Goal: Information Seeking & Learning: Check status

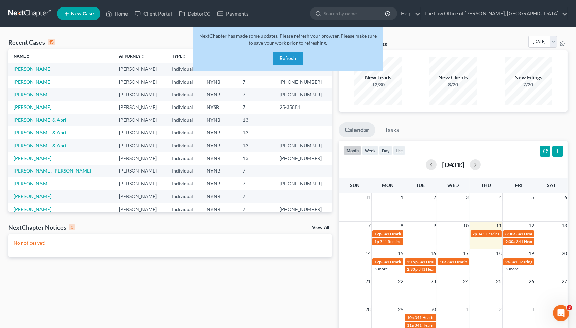
click at [274, 57] on button "Refresh" at bounding box center [288, 59] width 30 height 14
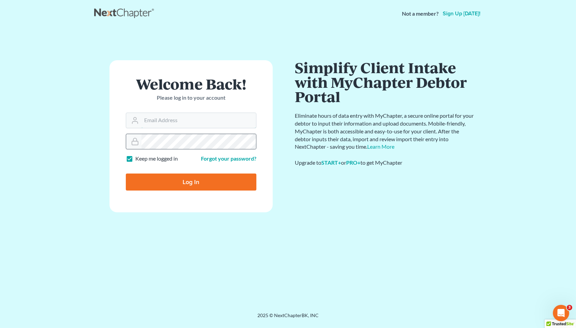
type input "[EMAIL_ADDRESS][DOMAIN_NAME]"
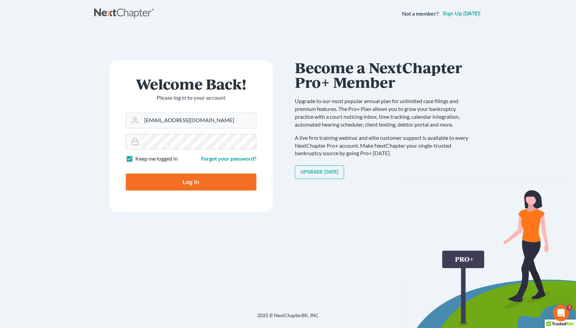
click at [221, 183] on input "Log In" at bounding box center [191, 181] width 131 height 17
type input "Thinking..."
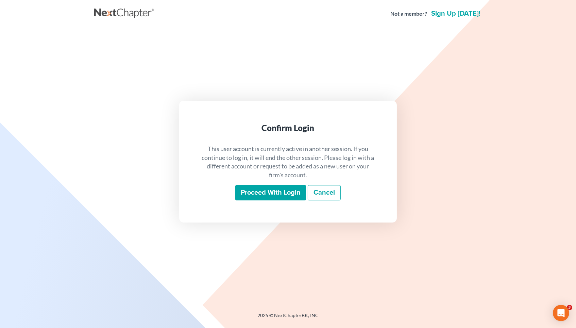
click at [257, 197] on input "Proceed with login" at bounding box center [270, 193] width 71 height 16
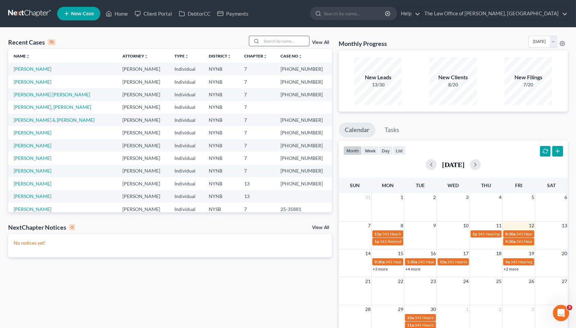
click at [268, 40] on input "search" at bounding box center [286, 41] width 48 height 10
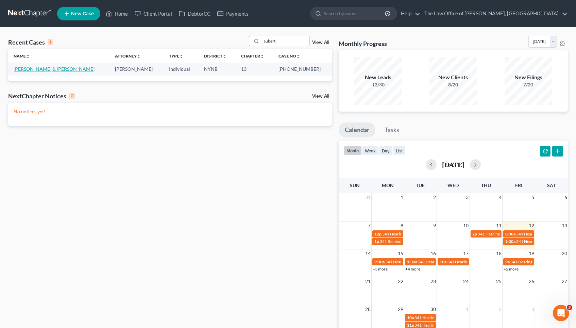
type input "auberti"
click at [59, 68] on link "[PERSON_NAME] & [PERSON_NAME]" at bounding box center [54, 69] width 81 height 6
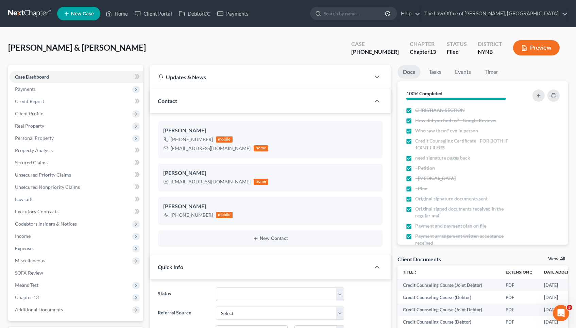
scroll to position [44, 0]
drag, startPoint x: 106, startPoint y: 49, endPoint x: 4, endPoint y: 48, distance: 101.7
copy span "Aubertin, Courtney & Tyler"
drag, startPoint x: 394, startPoint y: 51, endPoint x: 357, endPoint y: 51, distance: 36.7
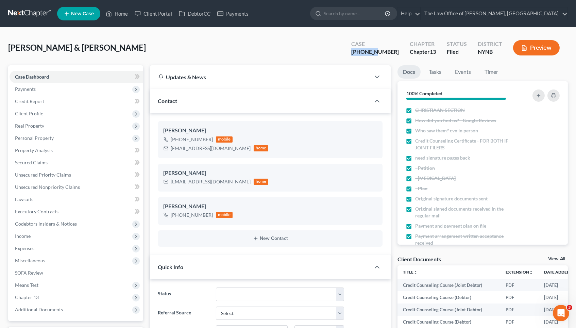
click at [357, 51] on div "Aubertin, Courtney & Tyler Upgraded Case 24-10847-1 Chapter Chapter 13 Status F…" at bounding box center [288, 51] width 560 height 30
copy div "24-10847"
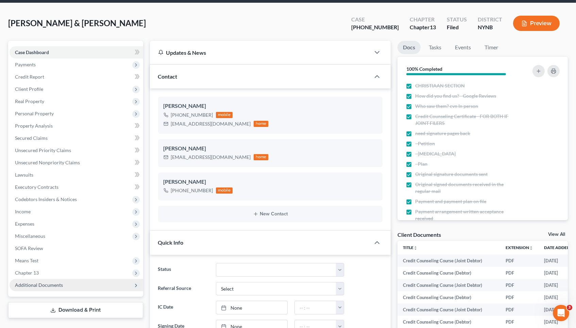
click at [44, 282] on span "Additional Documents" at bounding box center [39, 285] width 48 height 6
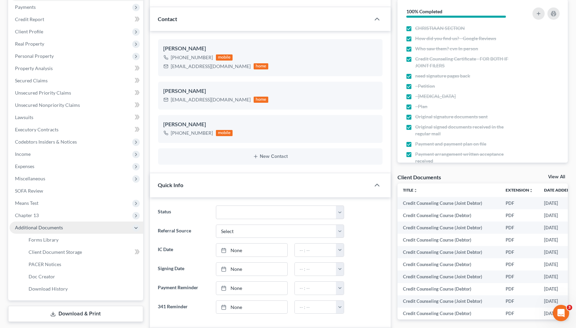
scroll to position [82, 0]
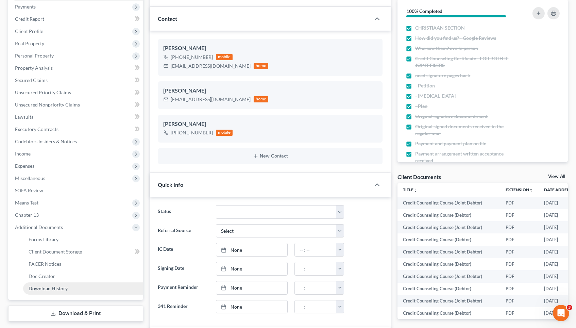
click at [46, 285] on span "Download History" at bounding box center [48, 288] width 39 height 6
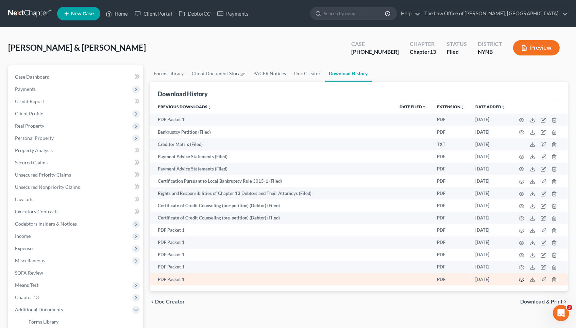
click at [520, 280] on icon "button" at bounding box center [521, 279] width 5 height 5
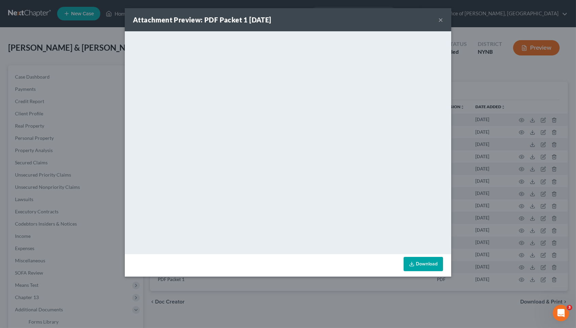
click at [441, 18] on button "×" at bounding box center [440, 20] width 5 height 8
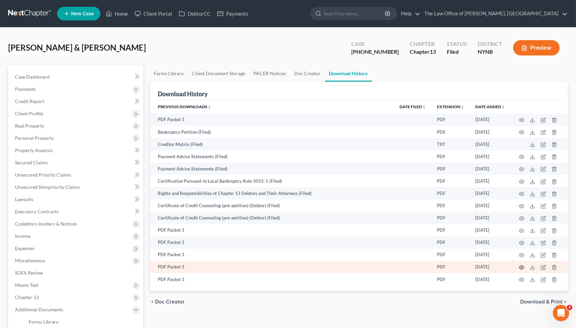
click at [522, 266] on icon "button" at bounding box center [521, 267] width 5 height 5
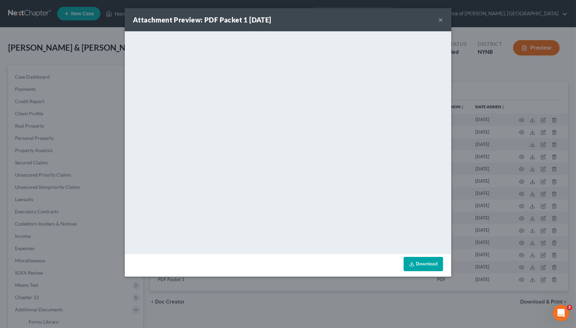
click at [516, 236] on div "Attachment Preview: PDF Packet 1 08/05/2024 × <object ng-attr-data='https://nex…" at bounding box center [288, 164] width 576 height 328
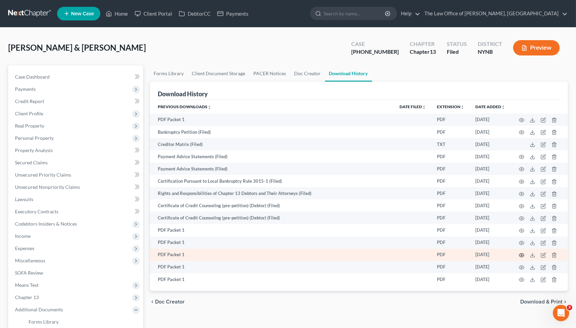
click at [520, 255] on icon "button" at bounding box center [521, 254] width 5 height 5
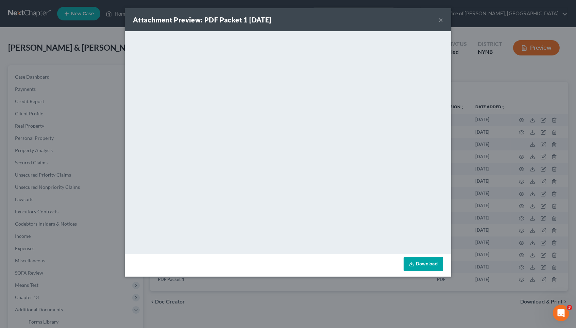
click at [513, 213] on div "Attachment Preview: PDF Packet 1 08/05/2024 × <object ng-attr-data='https://nex…" at bounding box center [288, 164] width 576 height 328
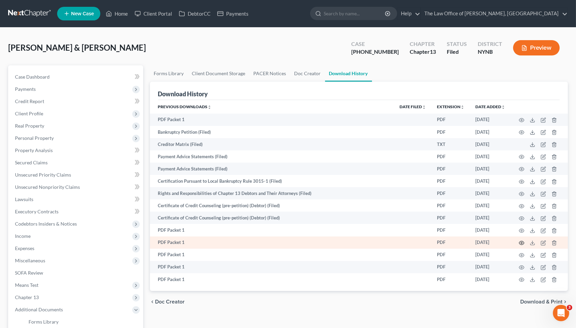
click at [522, 243] on circle "button" at bounding box center [521, 242] width 1 height 1
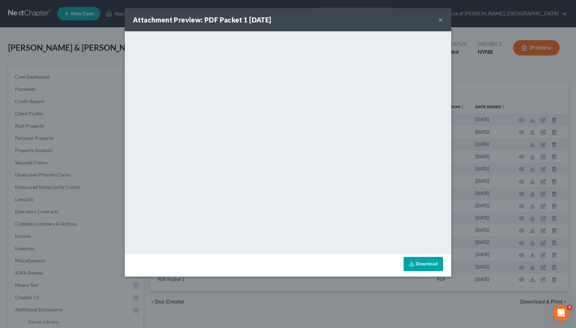
click at [521, 222] on div "Attachment Preview: PDF Packet 1 08/05/2024 × <object ng-attr-data='https://nex…" at bounding box center [288, 164] width 576 height 328
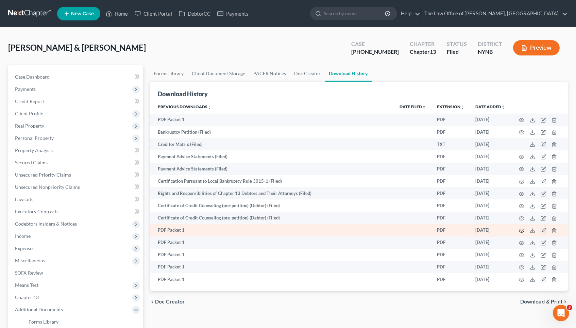
click at [522, 229] on icon "button" at bounding box center [521, 230] width 5 height 5
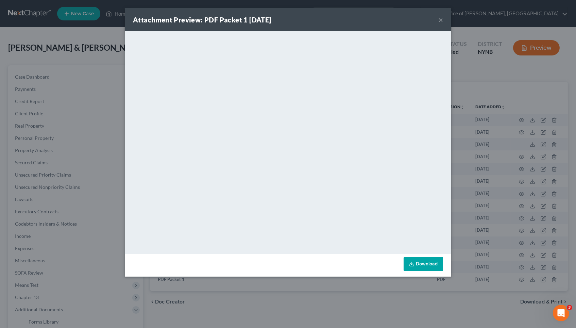
click at [517, 207] on div "Attachment Preview: PDF Packet 1 08/02/2024 × <object ng-attr-data='https://nex…" at bounding box center [288, 164] width 576 height 328
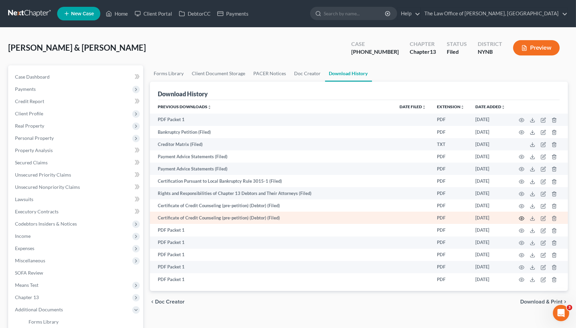
click at [520, 218] on icon "button" at bounding box center [521, 218] width 5 height 5
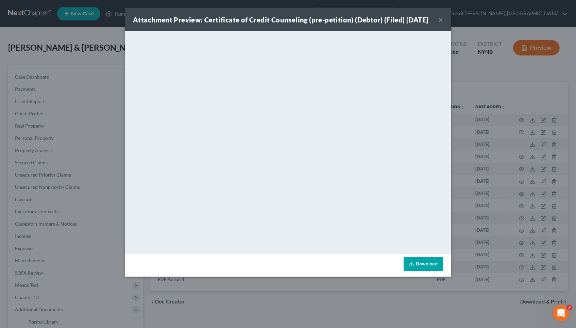
click at [513, 199] on div "Attachment Preview: Certificate of Credit Counseling (pre-petition) (Debtor) (F…" at bounding box center [288, 164] width 576 height 328
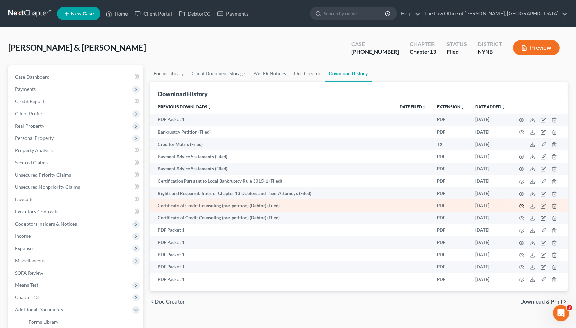
click at [520, 205] on icon "button" at bounding box center [521, 205] width 5 height 5
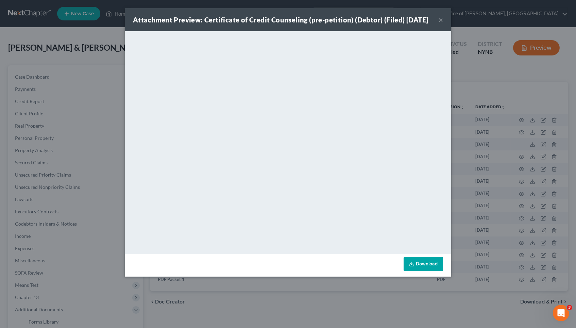
click at [520, 187] on div "Attachment Preview: Certificate of Credit Counseling (pre-petition) (Debtor) (F…" at bounding box center [288, 164] width 576 height 328
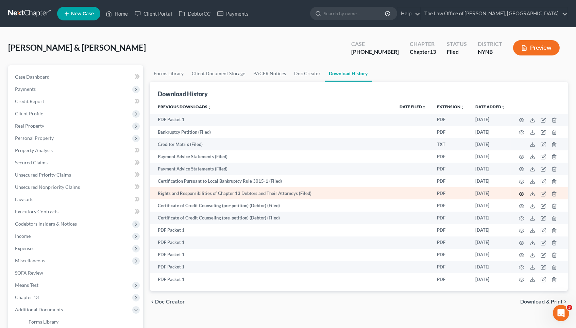
click at [522, 195] on circle "button" at bounding box center [521, 193] width 1 height 1
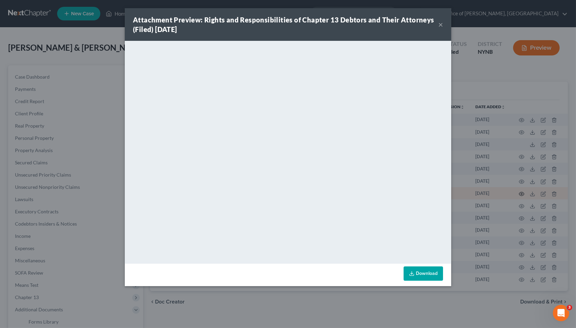
click at [522, 195] on div "Attachment Preview: Rights and Responsibilities of Chapter 13 Debtors and Their…" at bounding box center [288, 164] width 576 height 328
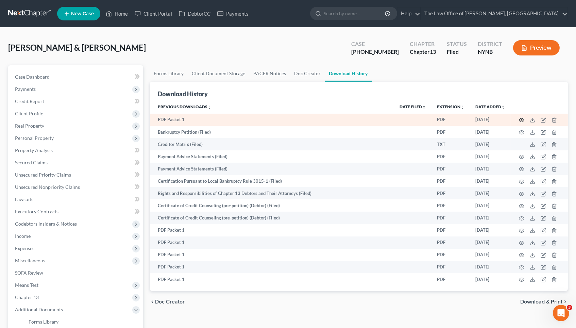
click at [520, 122] on button "button" at bounding box center [521, 119] width 5 height 5
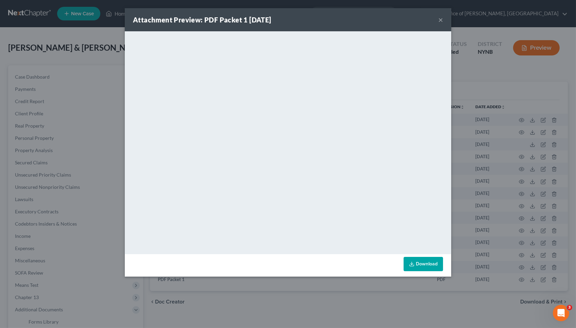
click at [504, 119] on div "Attachment Preview: PDF Packet 1 07/01/2024 × <object ng-attr-data='https://nex…" at bounding box center [288, 164] width 576 height 328
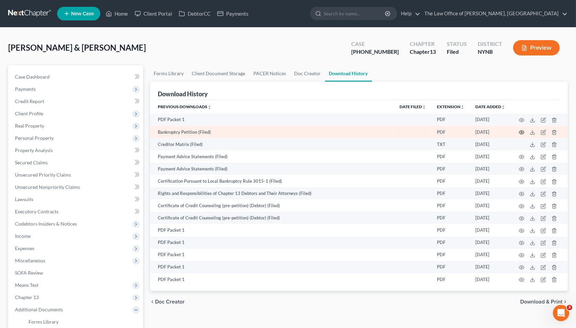
click at [519, 131] on icon "button" at bounding box center [521, 132] width 5 height 5
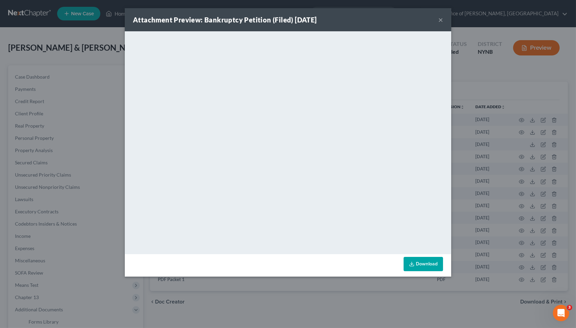
click at [509, 136] on div "Attachment Preview: Bankruptcy Petition (Filed) 07/29/2024 × <object ng-attr-da…" at bounding box center [288, 164] width 576 height 328
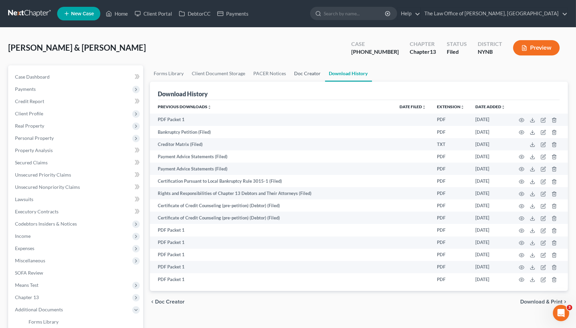
click at [297, 72] on link "Doc Creator" at bounding box center [307, 73] width 35 height 16
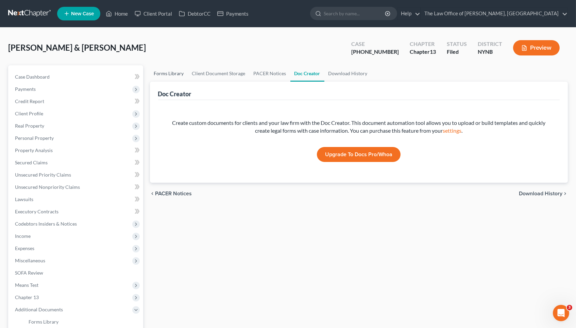
click at [164, 68] on link "Forms Library" at bounding box center [169, 73] width 38 height 16
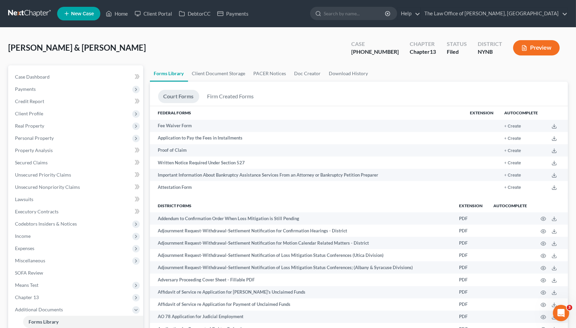
click at [121, 1] on nav "Home New Case Client Portal DebtorCC Payments The Law Office of Christiaan Van …" at bounding box center [288, 13] width 576 height 27
